Goal: Task Accomplishment & Management: Use online tool/utility

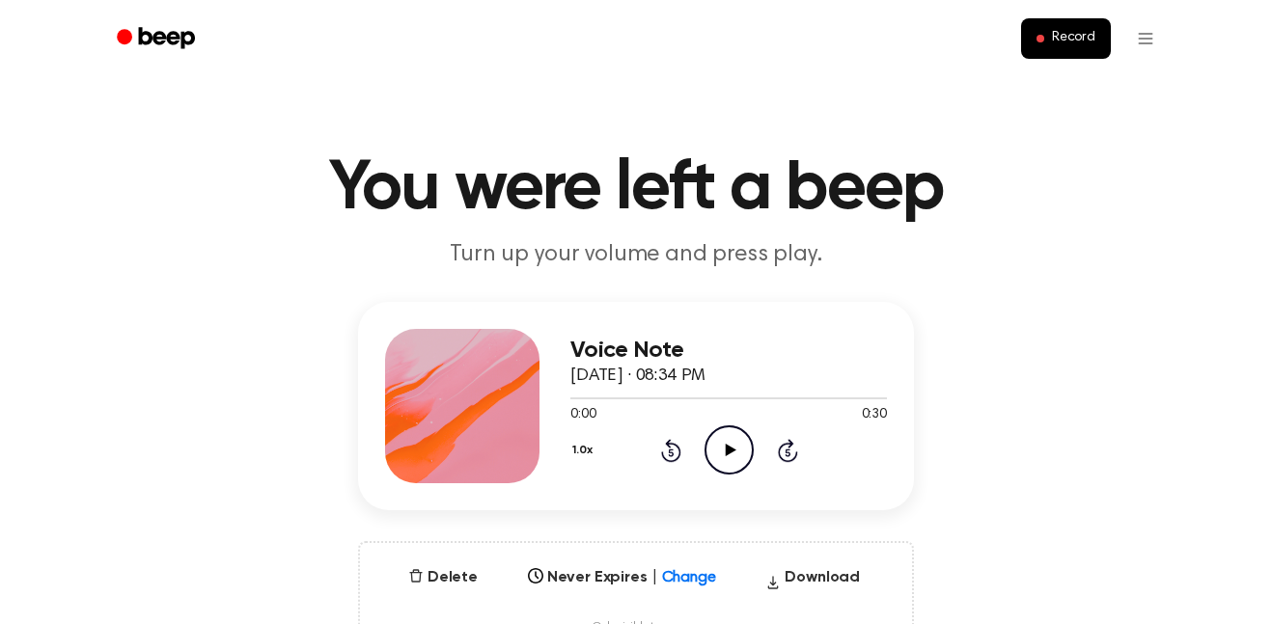
click at [709, 452] on icon "Play Audio" at bounding box center [728, 449] width 49 height 49
click at [1108, 46] on button "Record" at bounding box center [1066, 38] width 90 height 41
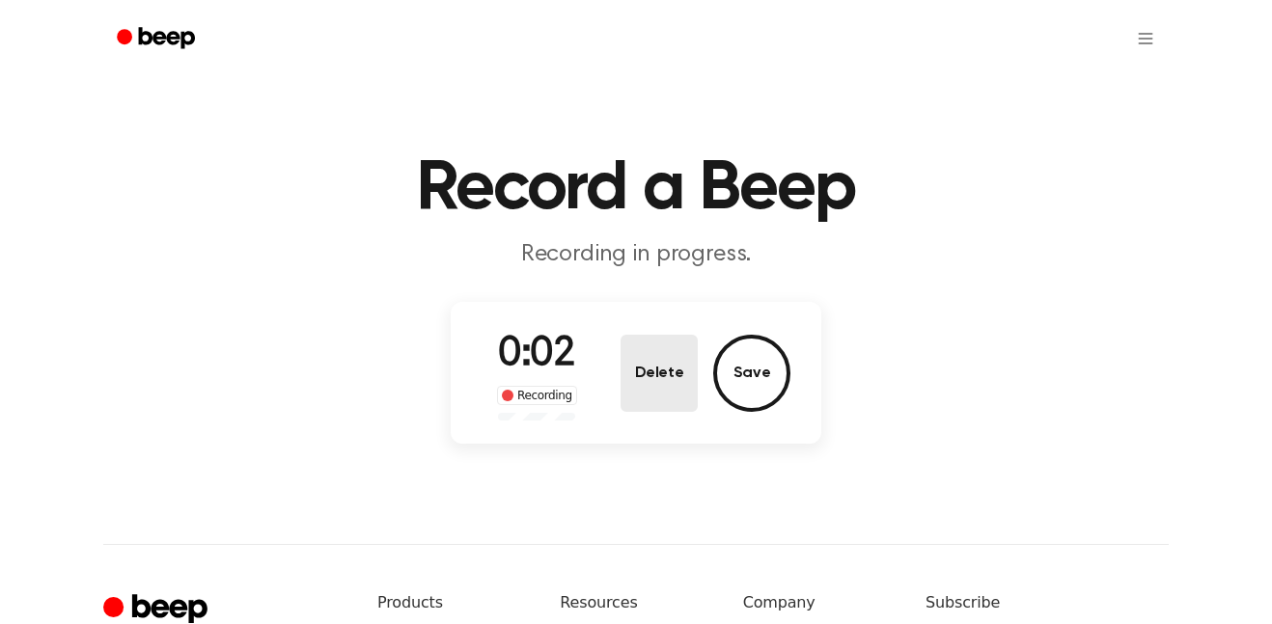
click at [678, 380] on button "Delete" at bounding box center [658, 373] width 77 height 77
